Goal: Find contact information: Find contact information

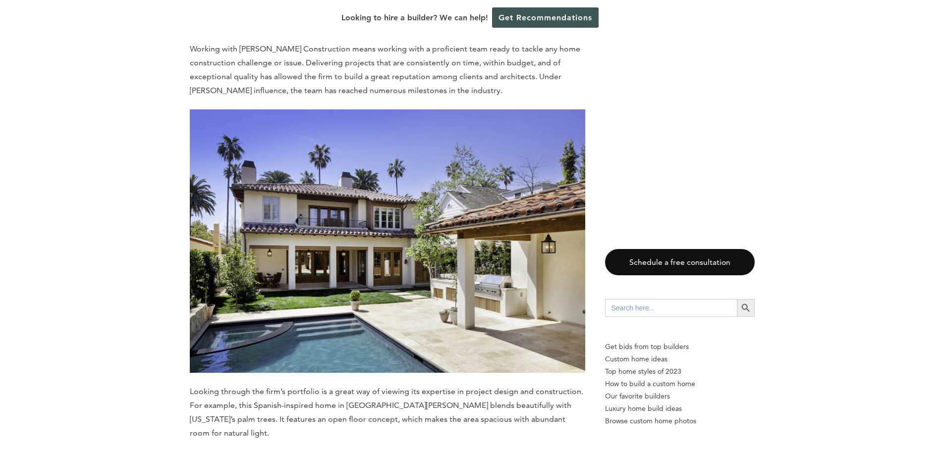
scroll to position [2123, 0]
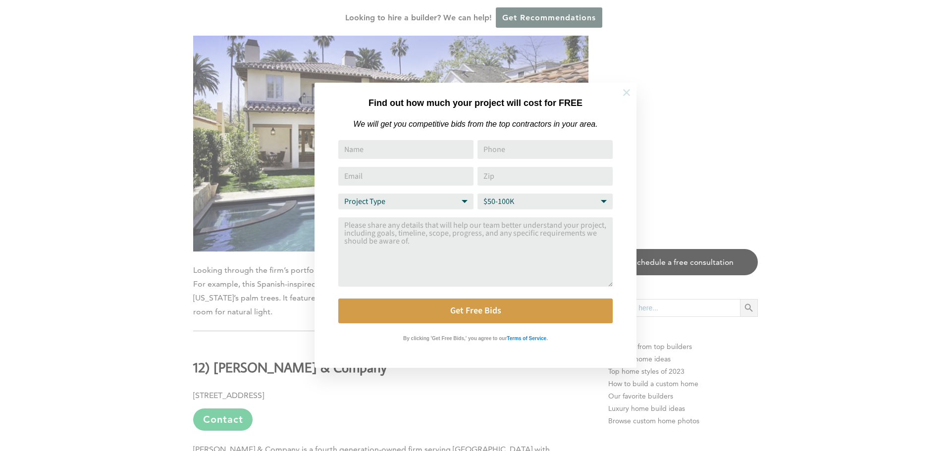
click at [625, 92] on icon at bounding box center [626, 92] width 11 height 11
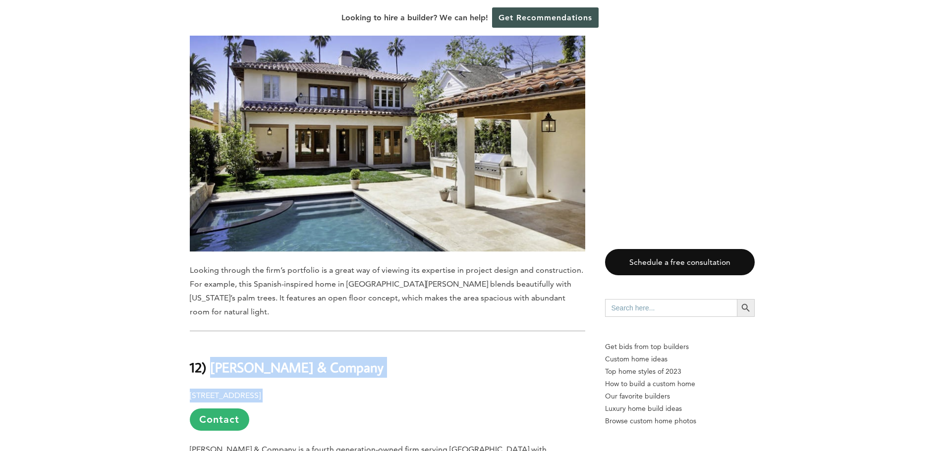
drag, startPoint x: 359, startPoint y: 330, endPoint x: 212, endPoint y: 307, distance: 149.6
drag, startPoint x: 228, startPoint y: 303, endPoint x: 531, endPoint y: 297, distance: 302.8
click at [531, 343] on h2 "12) [PERSON_NAME] & Company" at bounding box center [387, 360] width 395 height 34
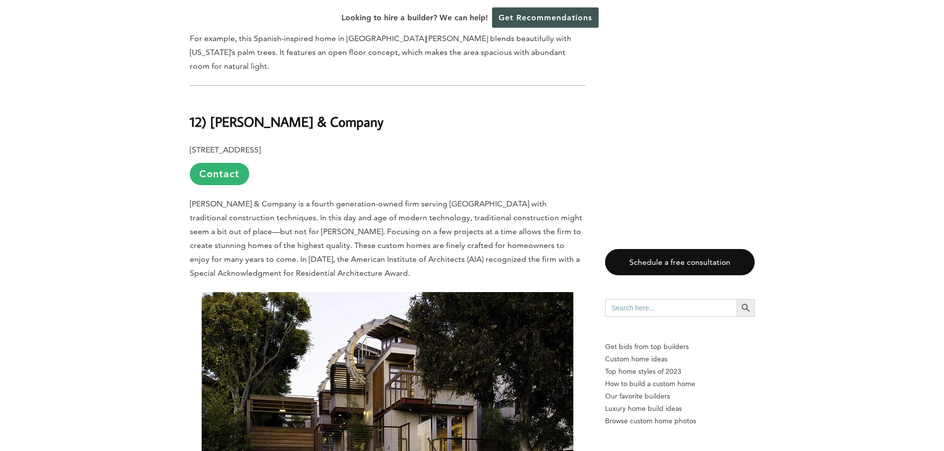
scroll to position [2370, 0]
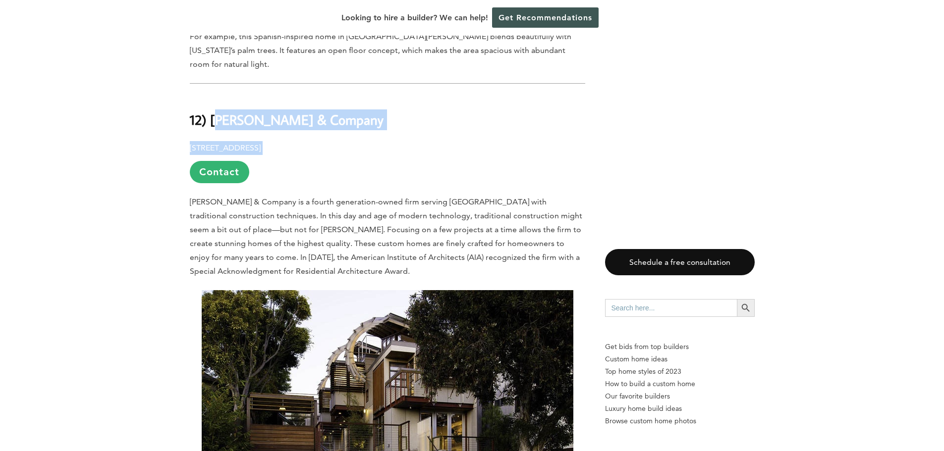
drag, startPoint x: 399, startPoint y: 82, endPoint x: 236, endPoint y: 55, distance: 165.2
drag, startPoint x: 240, startPoint y: 55, endPoint x: 531, endPoint y: 71, distance: 291.3
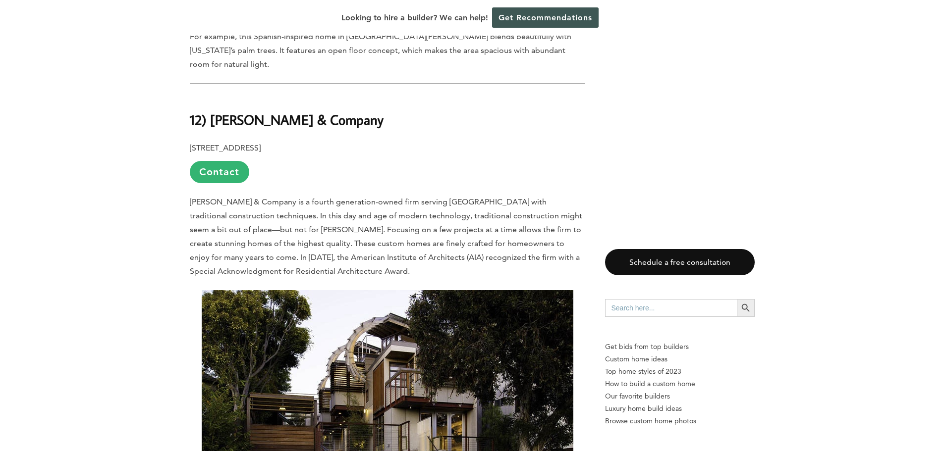
drag, startPoint x: 396, startPoint y: 84, endPoint x: 217, endPoint y: 50, distance: 182.6
copy div "[PERSON_NAME] & Company [STREET_ADDRESS]"
click at [349, 141] on p "[STREET_ADDRESS] Contact" at bounding box center [387, 162] width 395 height 42
drag, startPoint x: 339, startPoint y: 56, endPoint x: 208, endPoint y: 55, distance: 131.3
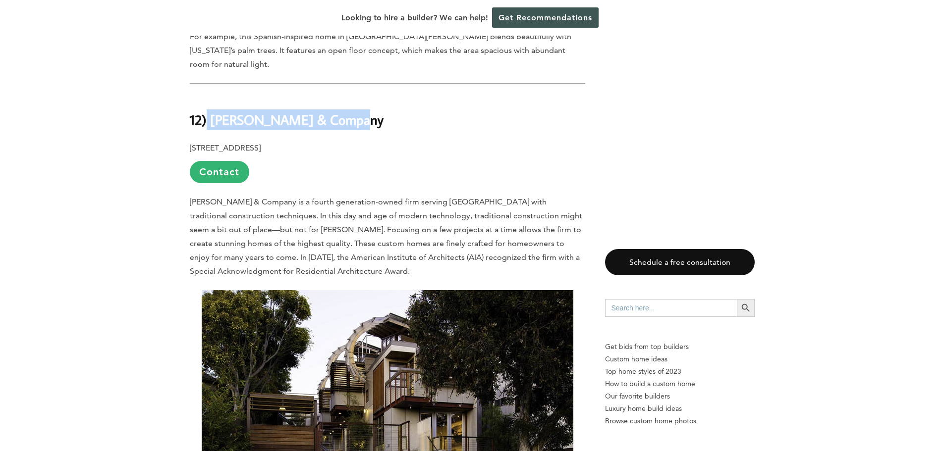
click at [208, 111] on b "12) [PERSON_NAME] & Company" at bounding box center [287, 119] width 194 height 17
copy b "[PERSON_NAME] & Company"
drag, startPoint x: 399, startPoint y: 81, endPoint x: 375, endPoint y: 83, distance: 24.8
click at [375, 141] on p "[STREET_ADDRESS] Contact" at bounding box center [387, 162] width 395 height 42
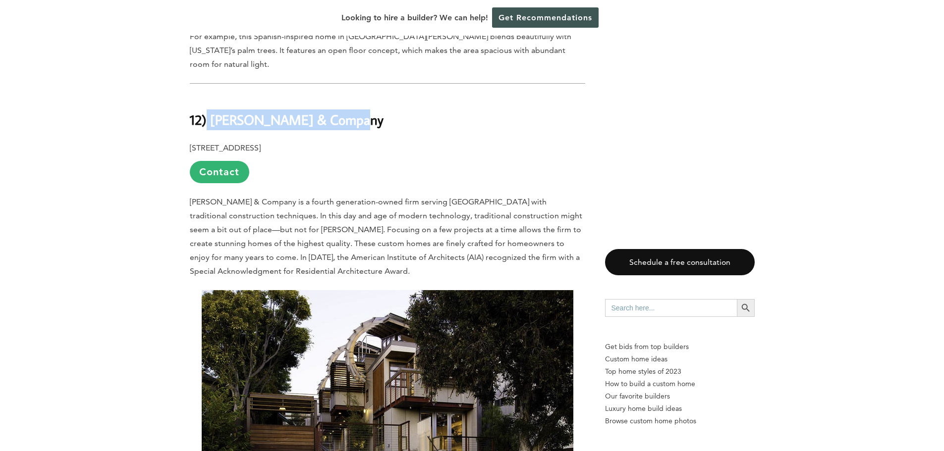
copy p "91362"
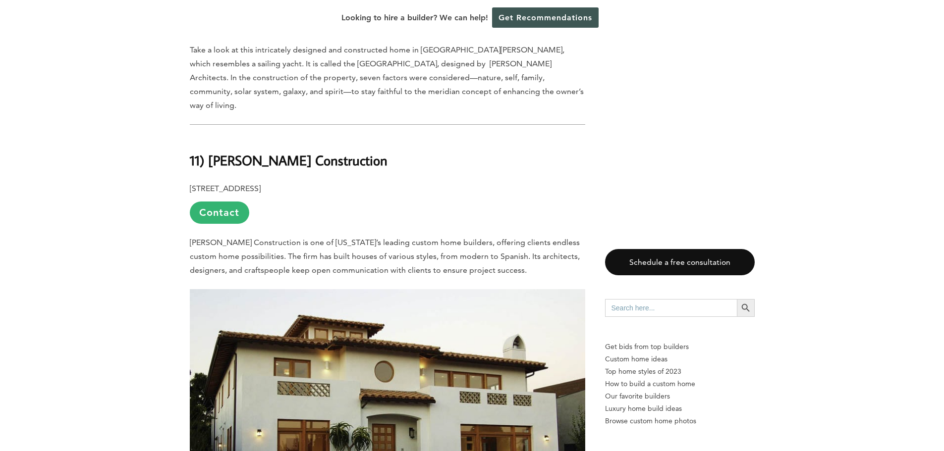
scroll to position [2915, 0]
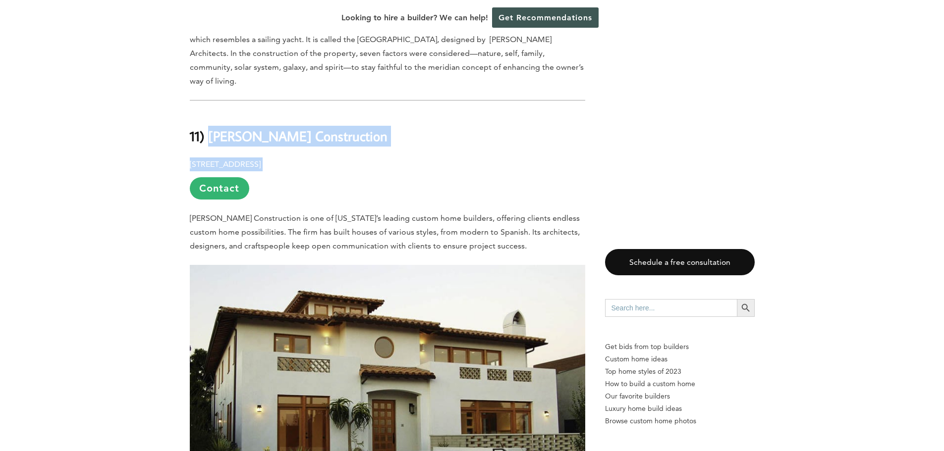
drag, startPoint x: 338, startPoint y: 86, endPoint x: 208, endPoint y: 57, distance: 134.0
copy div "[PERSON_NAME] Construction [STREET_ADDRESS]"
